Goal: Information Seeking & Learning: Check status

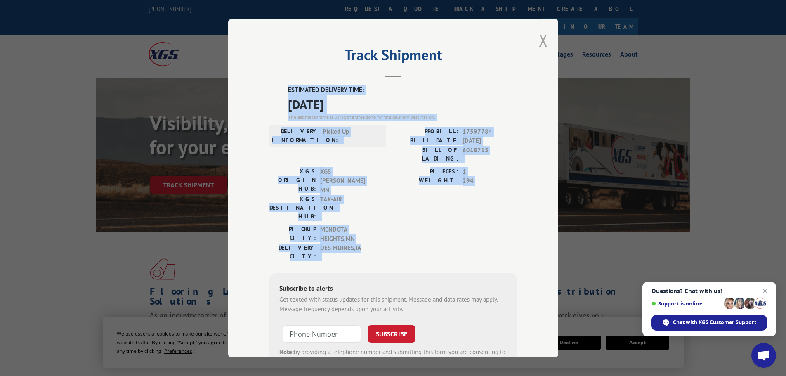
click at [539, 40] on button "Close modal" at bounding box center [543, 40] width 9 height 22
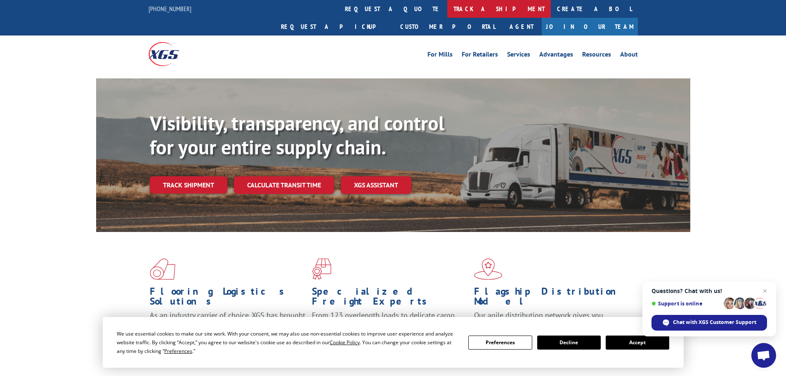
click at [447, 9] on link "track a shipment" at bounding box center [499, 9] width 104 height 18
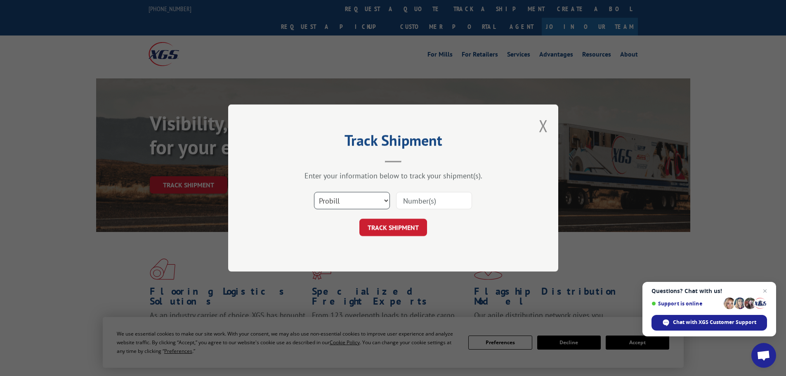
click at [342, 207] on select "Select category... Probill BOL PO" at bounding box center [352, 200] width 76 height 17
select select "bol"
click at [314, 192] on select "Select category... Probill BOL PO" at bounding box center [352, 200] width 76 height 17
paste input "6814175"
type input "6814175"
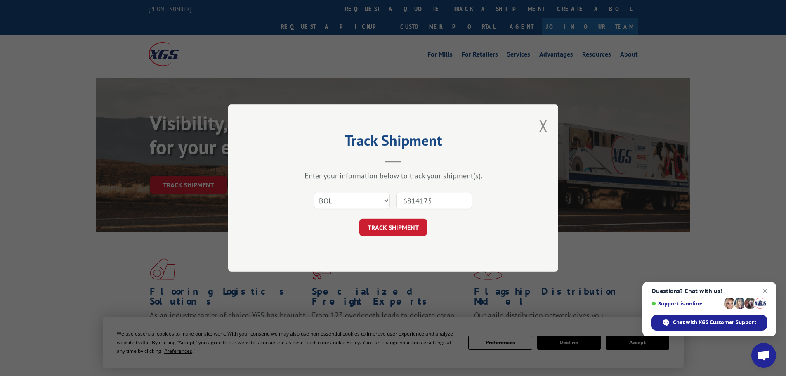
click at [379, 224] on button "TRACK SHIPMENT" at bounding box center [393, 227] width 68 height 17
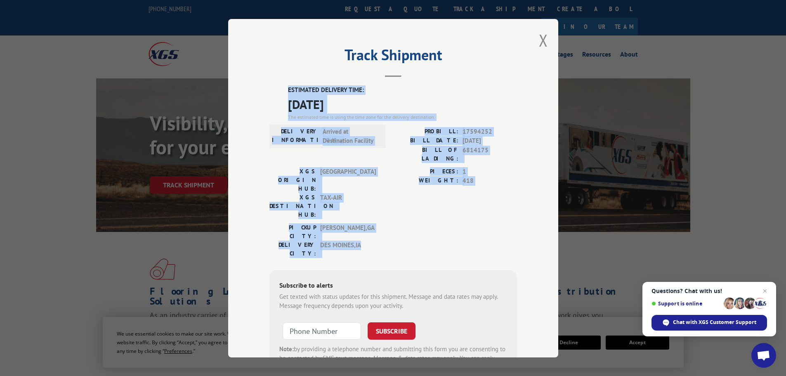
drag, startPoint x: 339, startPoint y: 203, endPoint x: 302, endPoint y: 100, distance: 109.5
click at [278, 90] on div "ESTIMATED DELIVERY TIME: [DATE] The estimated time is using the time zone for t…" at bounding box center [393, 233] width 248 height 297
copy div "ESTIMATED DELIVERY TIME: [DATE] The estimated time is using the time zone for t…"
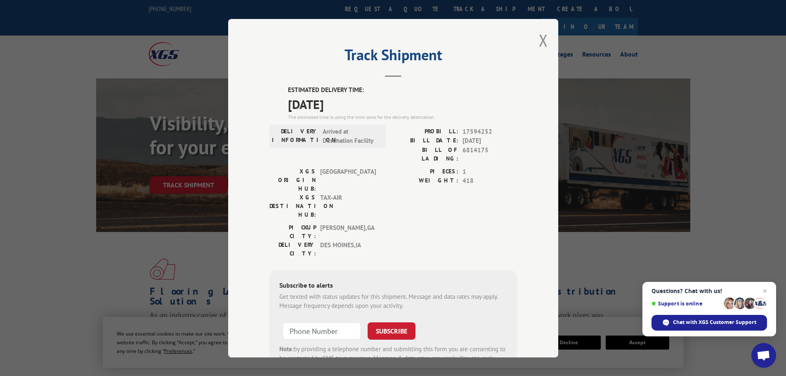
click at [545, 40] on div "Track Shipment ESTIMATED DELIVERY TIME: [DATE] The estimated time is using the …" at bounding box center [393, 188] width 330 height 338
click at [541, 42] on button "Close modal" at bounding box center [543, 40] width 9 height 22
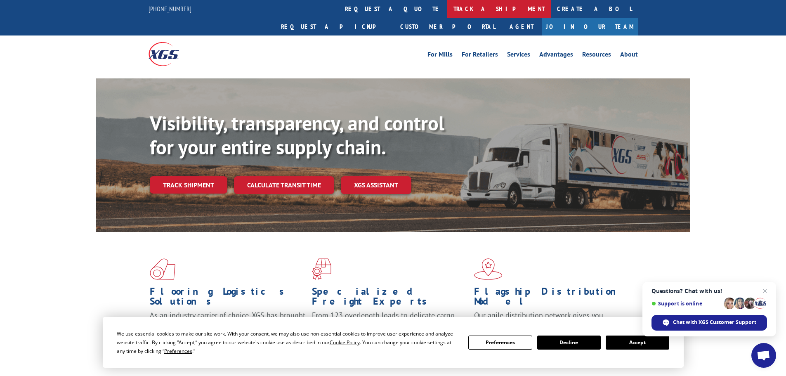
click at [447, 9] on link "track a shipment" at bounding box center [499, 9] width 104 height 18
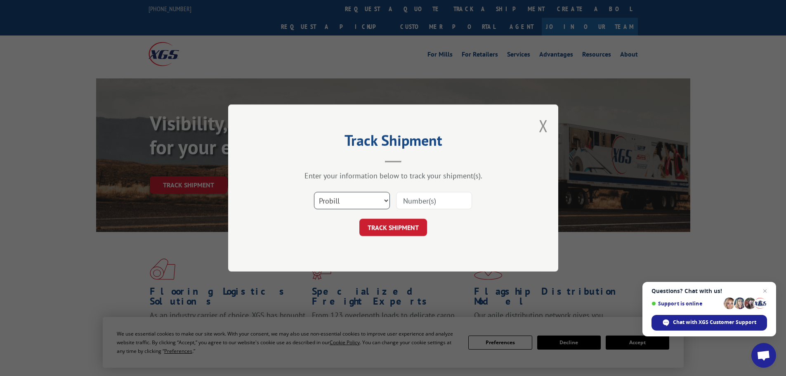
click at [357, 205] on select "Select category... Probill BOL PO" at bounding box center [352, 200] width 76 height 17
select select "bol"
click at [314, 192] on select "Select category... Probill BOL PO" at bounding box center [352, 200] width 76 height 17
paste input "6006800"
type input "6006800"
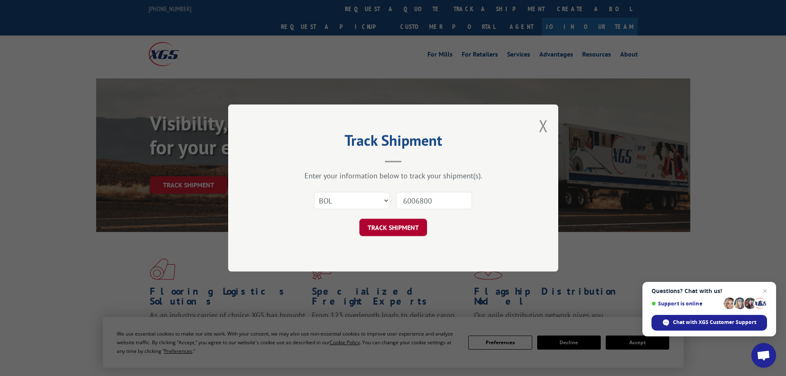
click at [389, 227] on button "TRACK SHIPMENT" at bounding box center [393, 227] width 68 height 17
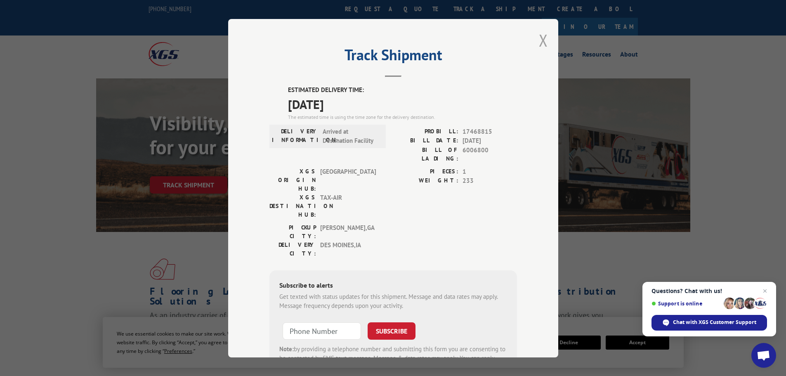
click at [543, 41] on button "Close modal" at bounding box center [543, 40] width 9 height 22
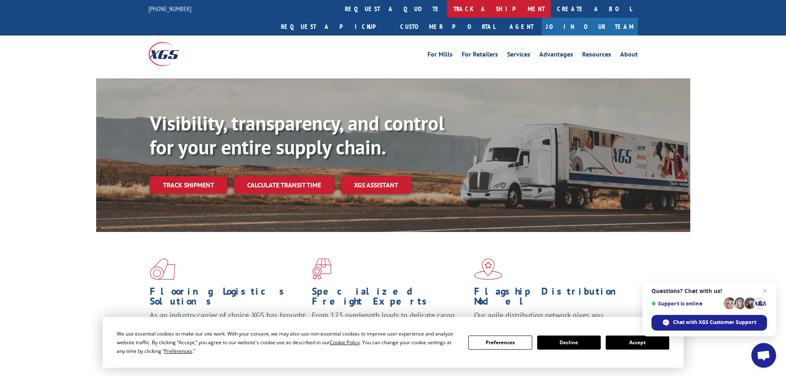
click at [447, 10] on link "track a shipment" at bounding box center [499, 9] width 104 height 18
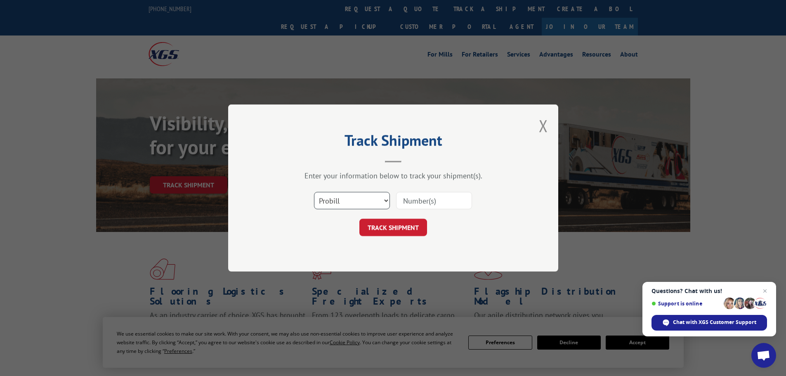
drag, startPoint x: 349, startPoint y: 203, endPoint x: 349, endPoint y: 208, distance: 5.4
click at [349, 205] on select "Select category... Probill BOL PO" at bounding box center [352, 200] width 76 height 17
select select "bol"
click at [314, 192] on select "Select category... Probill BOL PO" at bounding box center [352, 200] width 76 height 17
paste input "6018715"
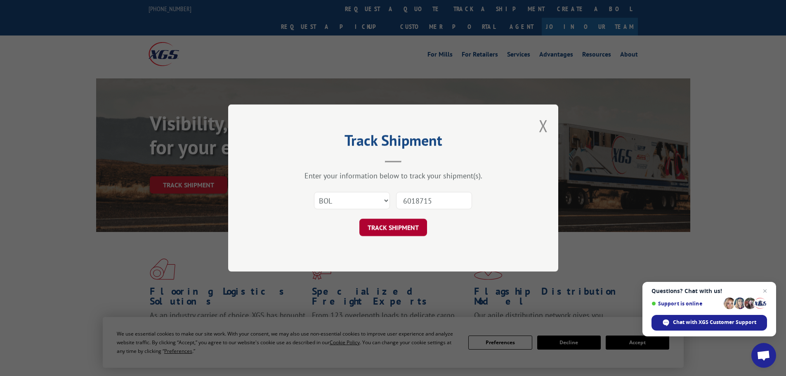
type input "6018715"
click at [390, 225] on button "TRACK SHIPMENT" at bounding box center [393, 227] width 68 height 17
